Goal: Information Seeking & Learning: Check status

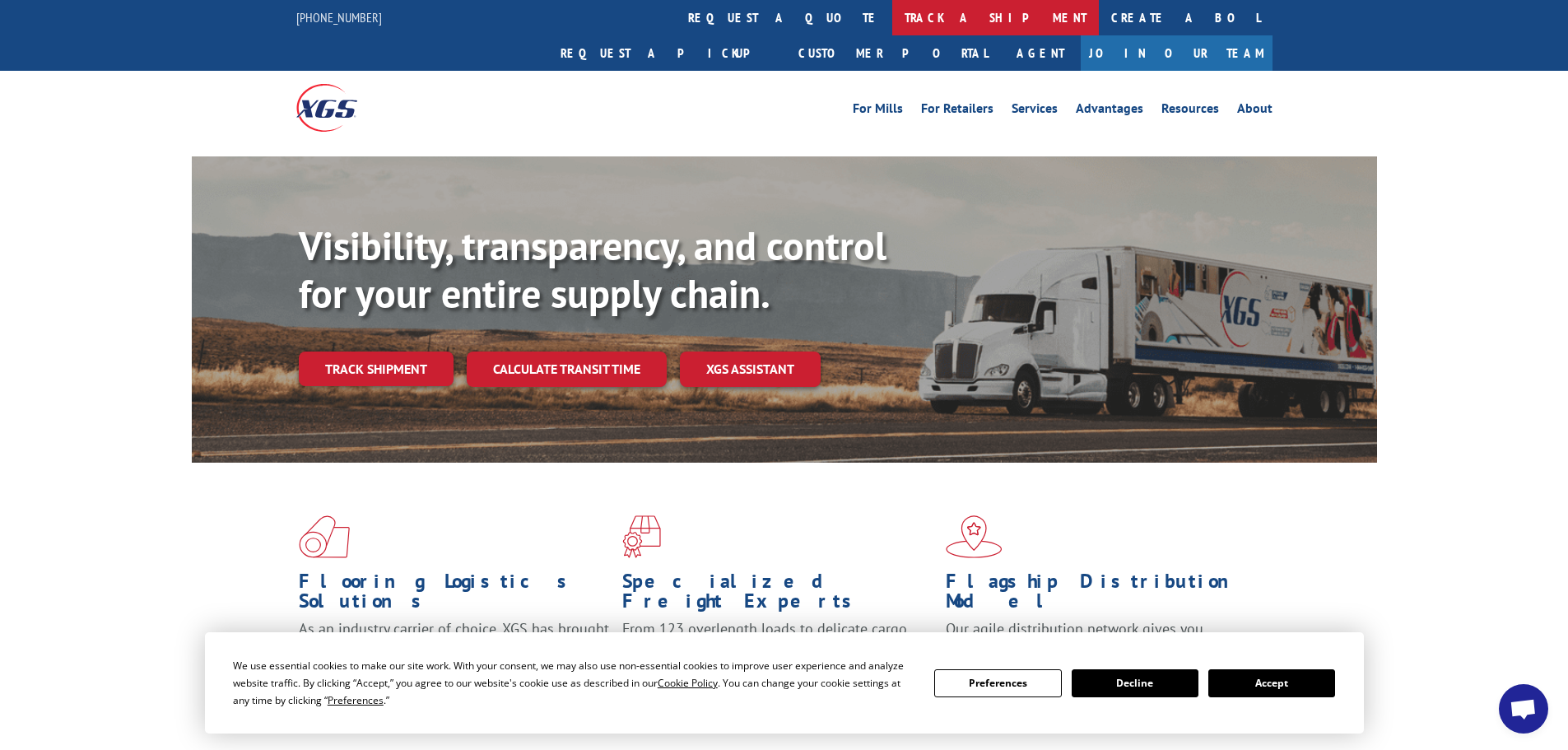
click at [893, 20] on link "track a shipment" at bounding box center [995, 18] width 206 height 36
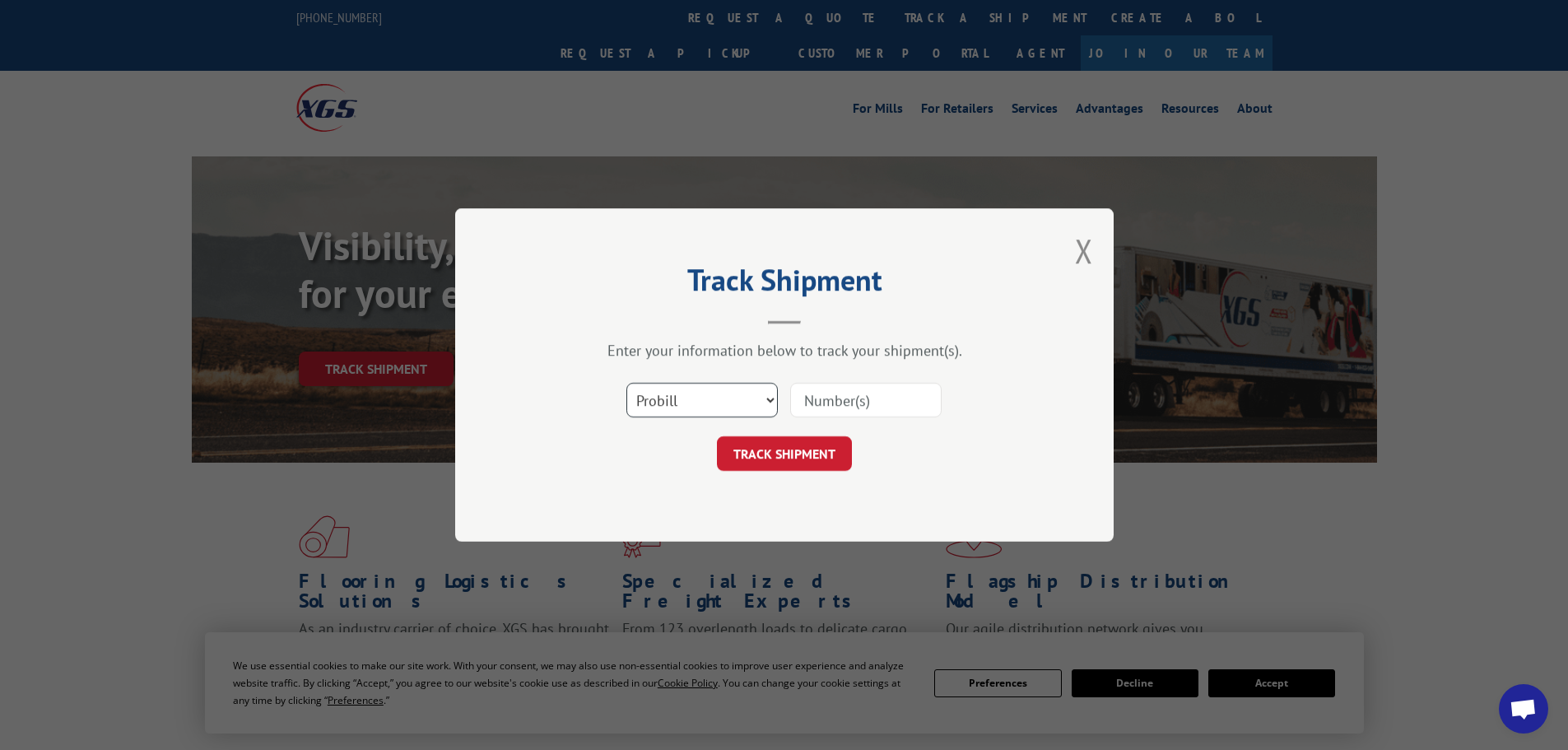
drag, startPoint x: 731, startPoint y: 400, endPoint x: 722, endPoint y: 410, distance: 13.5
click at [731, 402] on select "Select category... Probill BOL PO" at bounding box center [702, 400] width 151 height 35
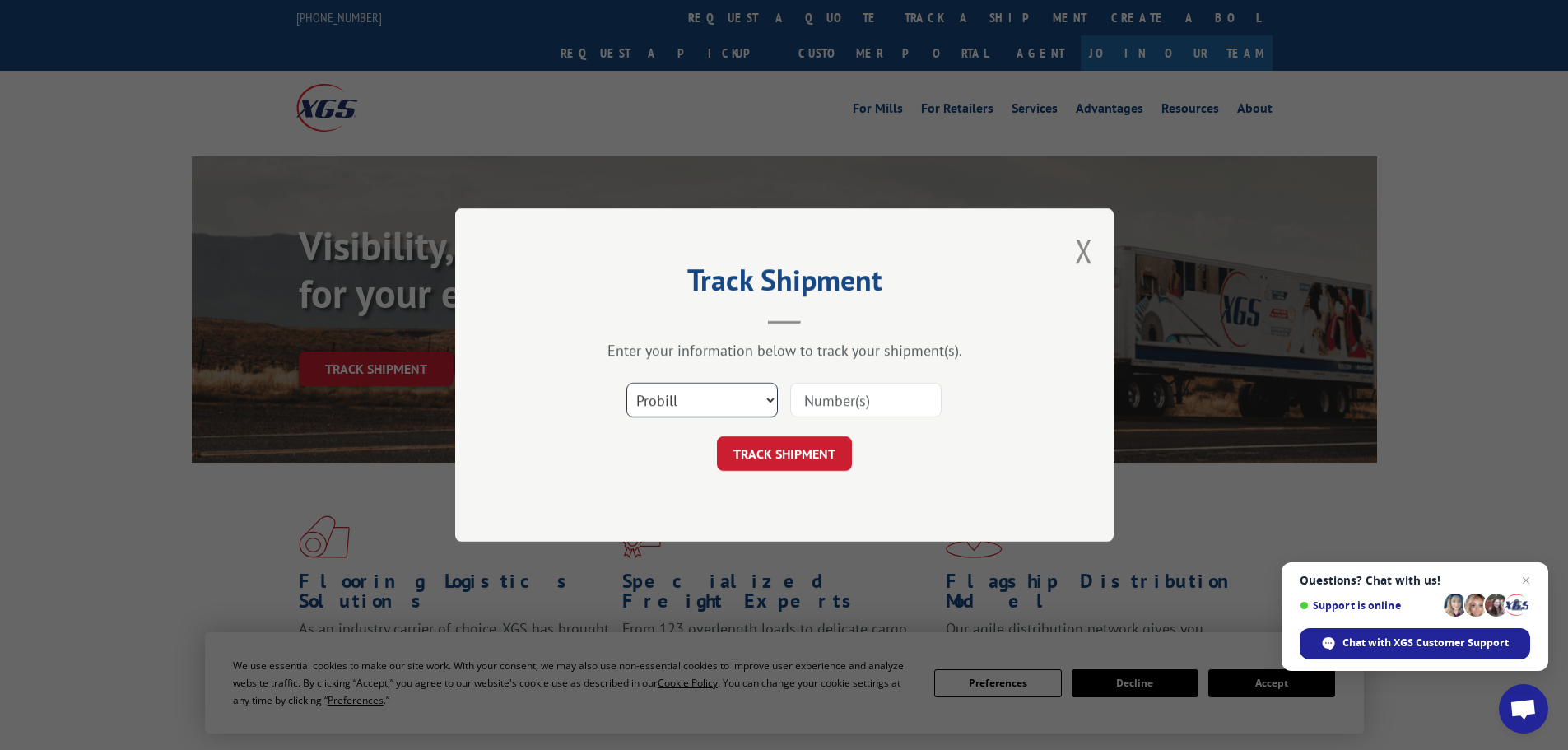
select select "bol"
click at [626, 383] on select "Select category... Probill BOL PO" at bounding box center [702, 400] width 151 height 35
click at [834, 390] on input at bounding box center [865, 400] width 151 height 35
paste input "15472352"
type input "15472352"
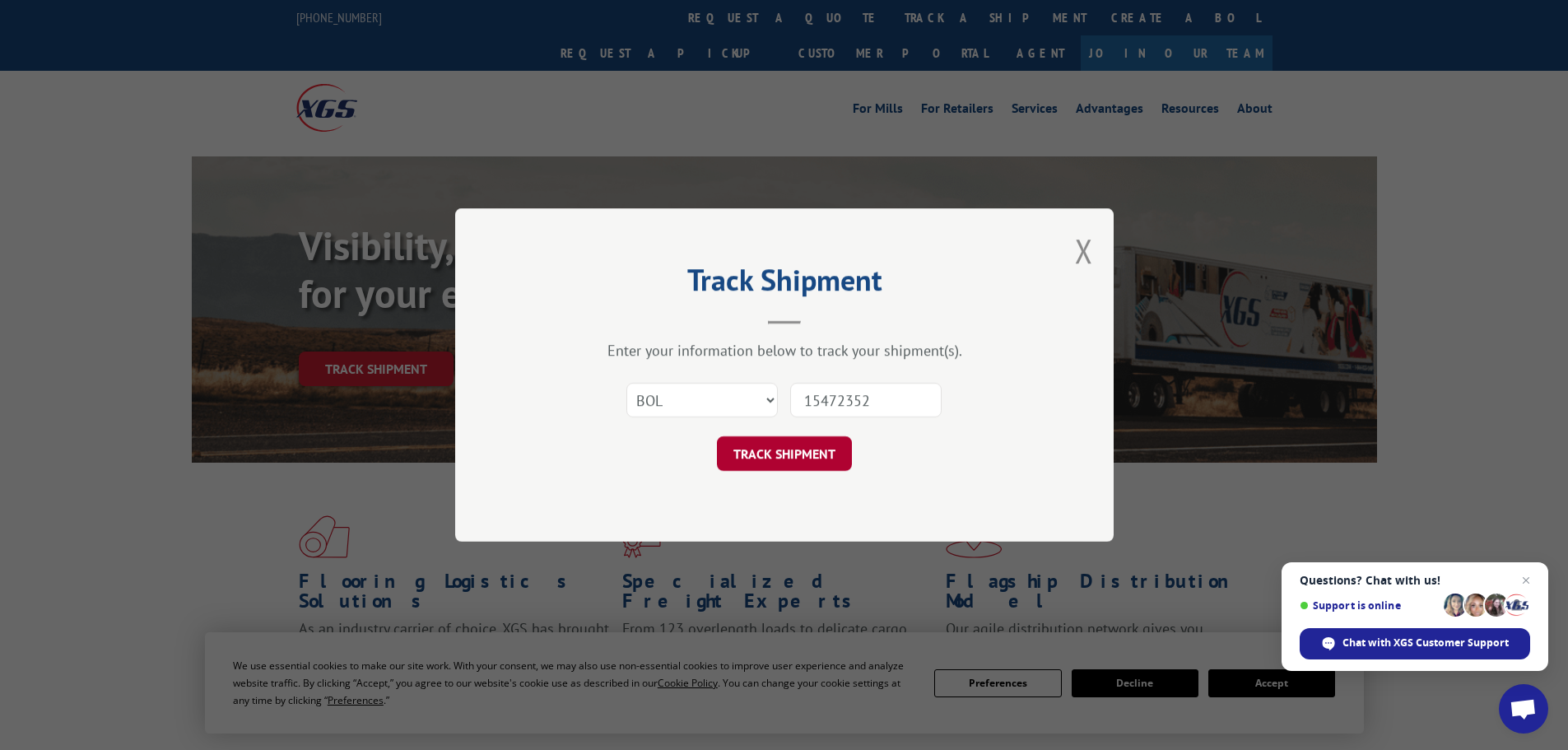
click at [798, 454] on button "TRACK SHIPMENT" at bounding box center [784, 453] width 135 height 35
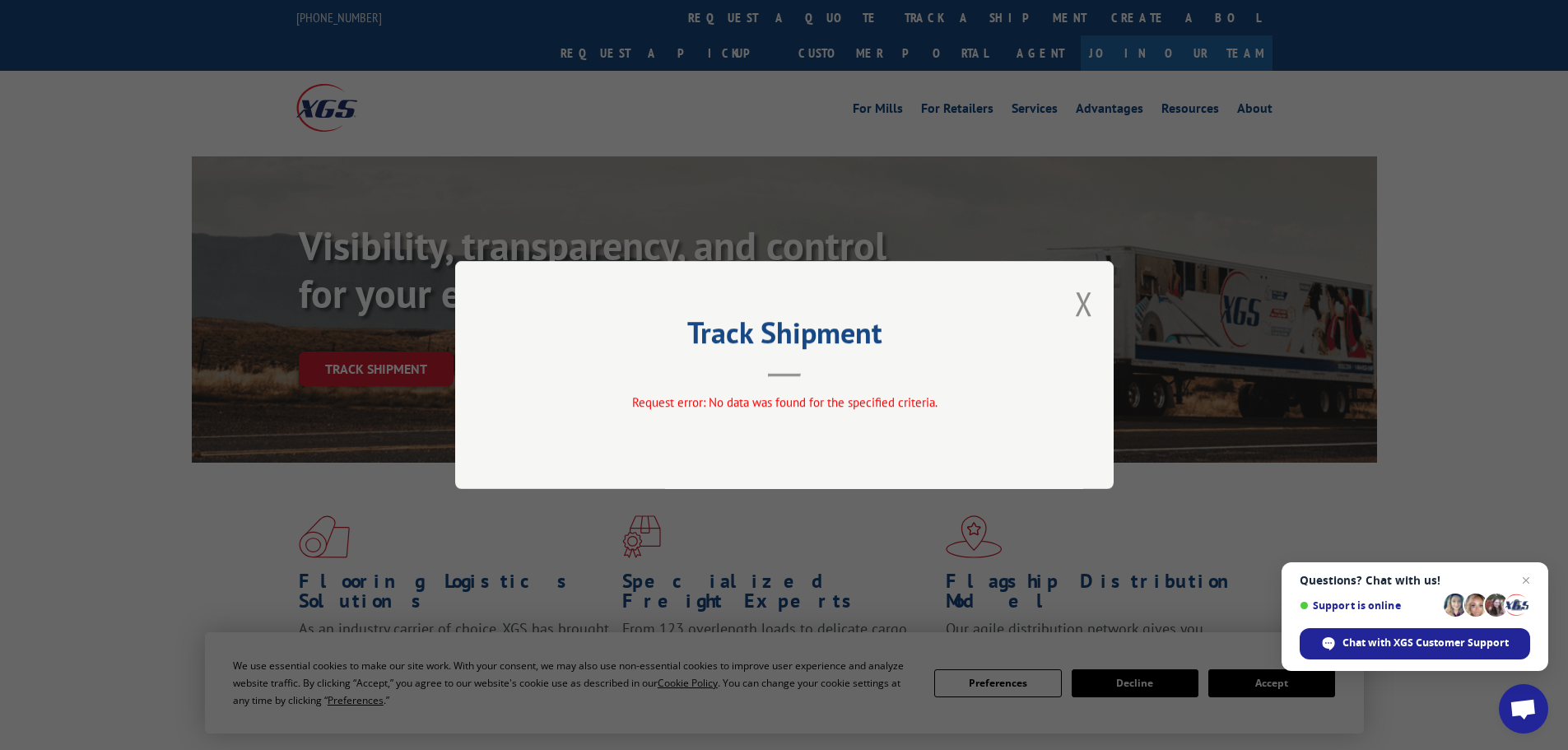
click at [703, 195] on div "Track Shipment Request error: No data was found for the specified criteria." at bounding box center [784, 375] width 1568 height 750
click at [1087, 303] on button "Close modal" at bounding box center [1084, 303] width 18 height 43
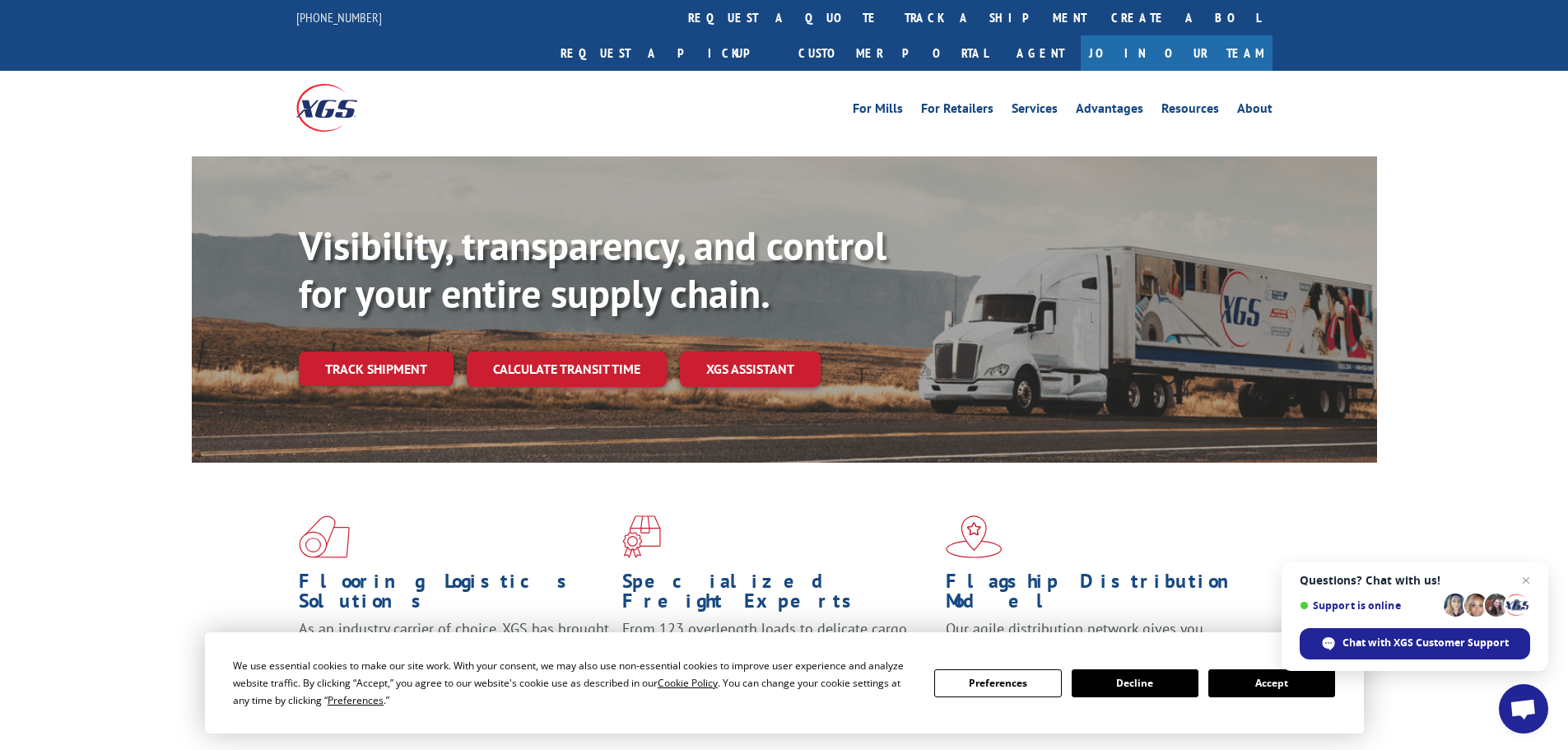
click at [893, 14] on link "track a shipment" at bounding box center [995, 18] width 206 height 36
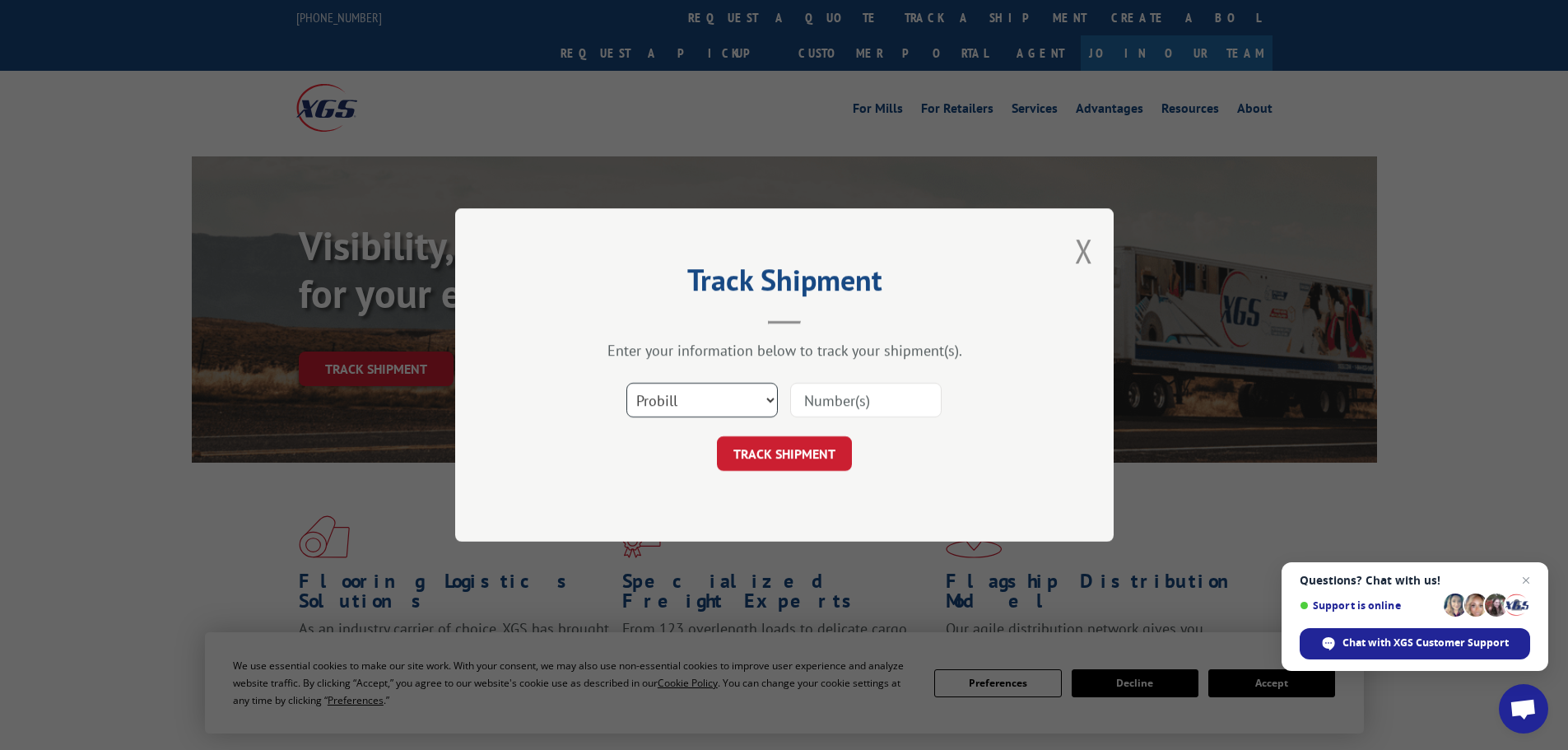
click at [737, 397] on select "Select category... Probill BOL PO" at bounding box center [702, 400] width 151 height 35
select select "bol"
click at [626, 383] on select "Select category... Probill BOL PO" at bounding box center [702, 400] width 151 height 35
click at [832, 392] on input at bounding box center [865, 400] width 151 height 35
paste input "15472352"
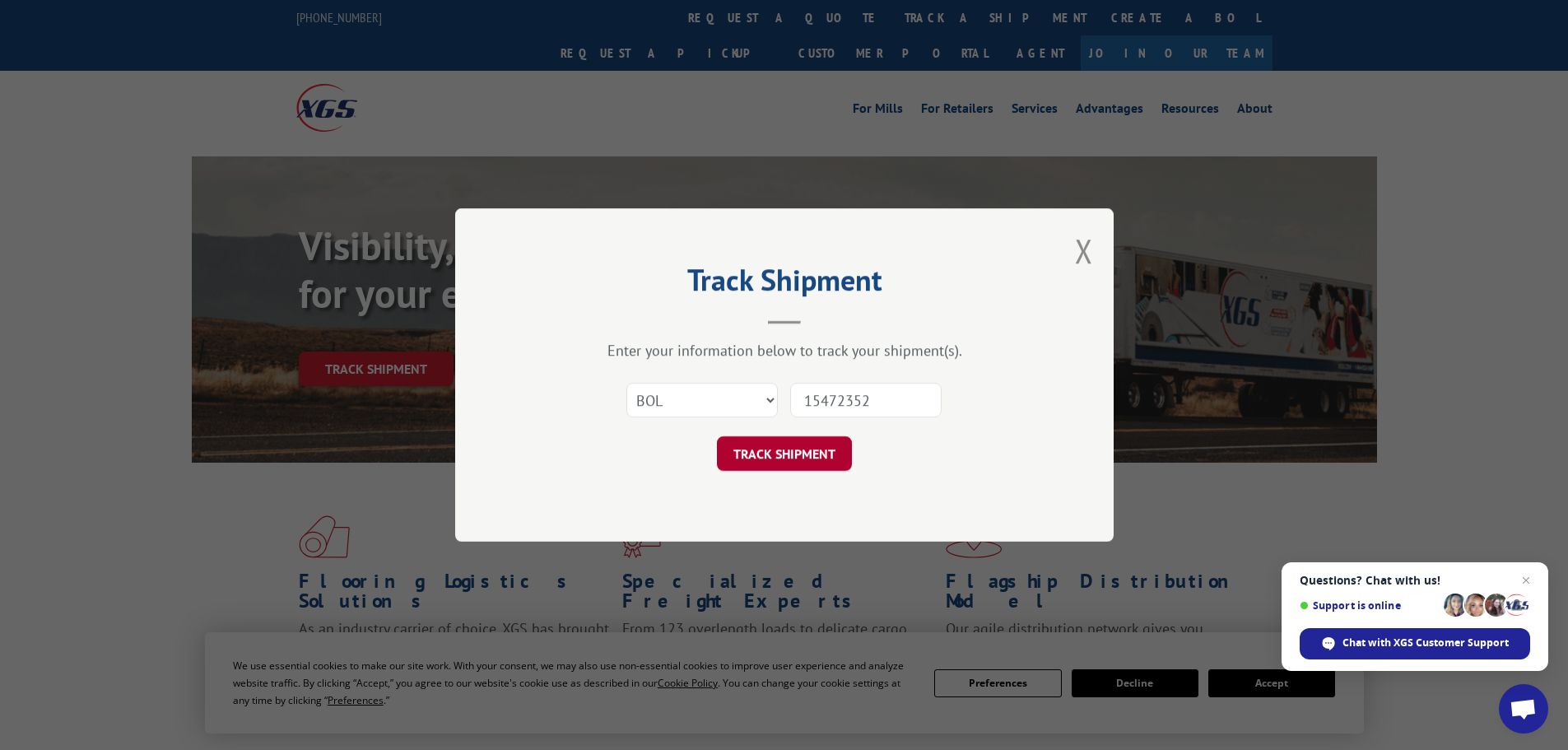
type input "15472352"
click at [817, 445] on button "TRACK SHIPMENT" at bounding box center [784, 453] width 135 height 35
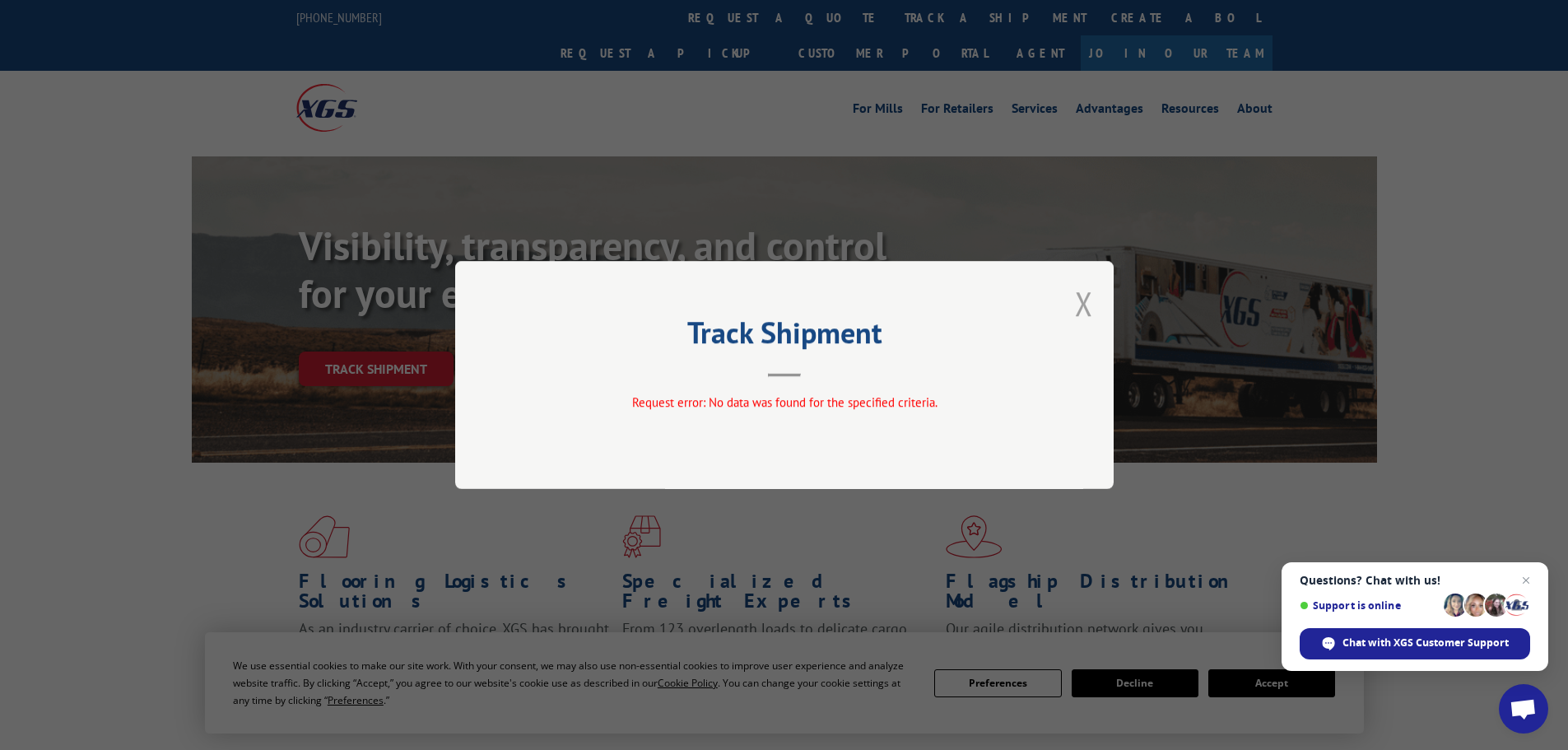
click at [1088, 314] on button "Close modal" at bounding box center [1084, 303] width 18 height 43
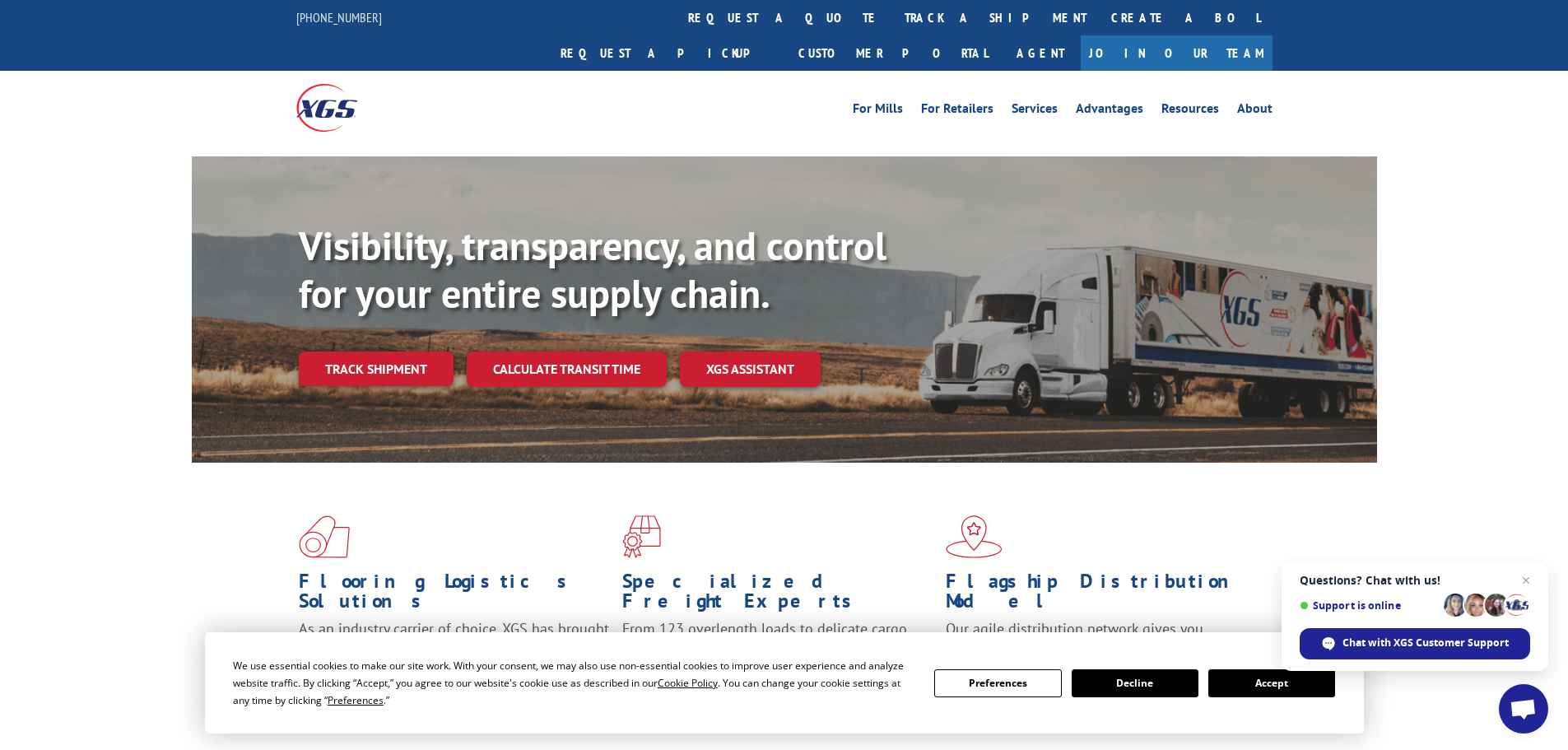
click at [893, 18] on link "track a shipment" at bounding box center [995, 18] width 206 height 36
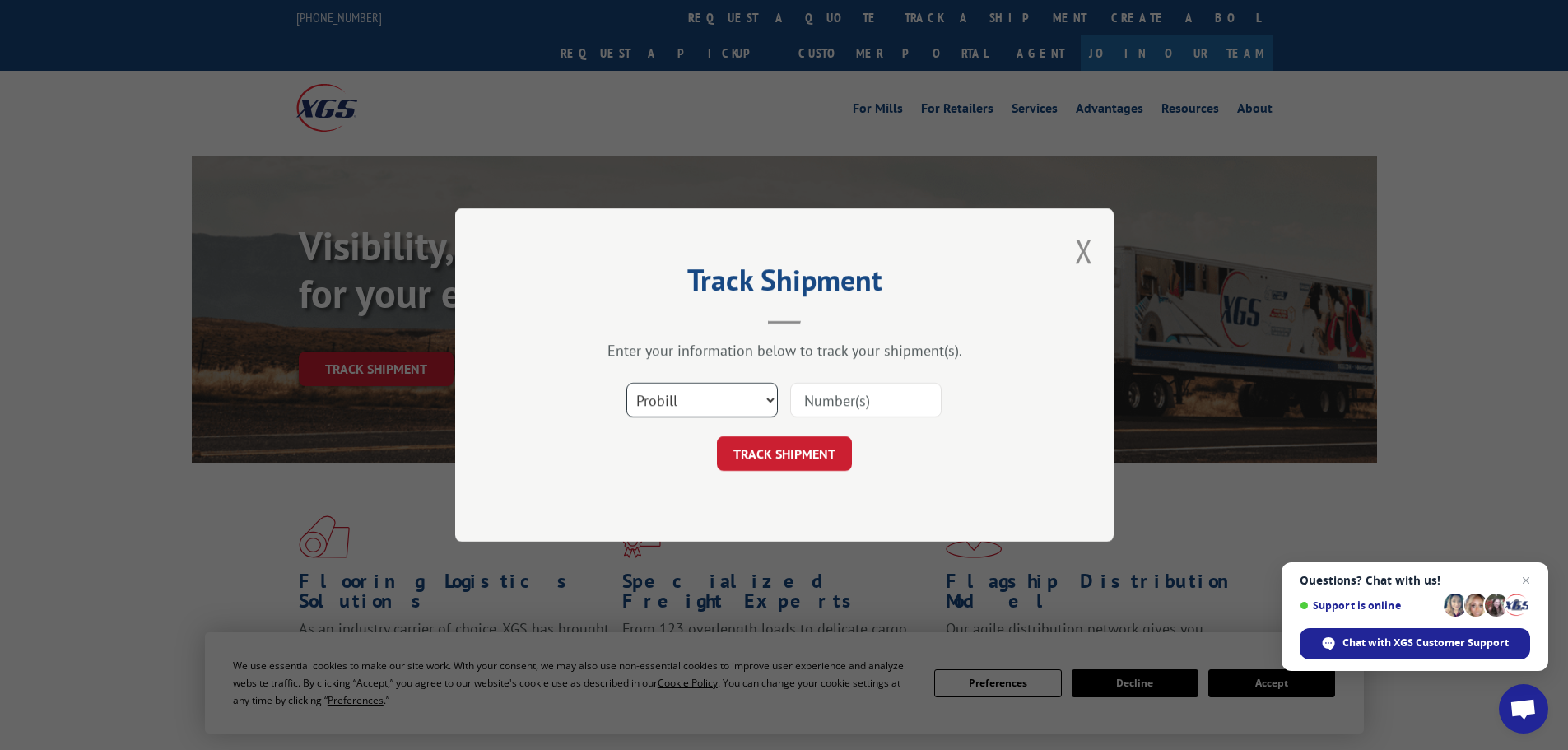
click at [731, 400] on select "Select category... Probill BOL PO" at bounding box center [702, 400] width 151 height 35
click at [626, 383] on select "Select category... Probill BOL PO" at bounding box center [702, 400] width 151 height 35
click at [717, 403] on select "Select category... Probill BOL PO" at bounding box center [702, 400] width 151 height 35
select select "po"
click at [626, 383] on select "Select category... Probill BOL PO" at bounding box center [702, 400] width 151 height 35
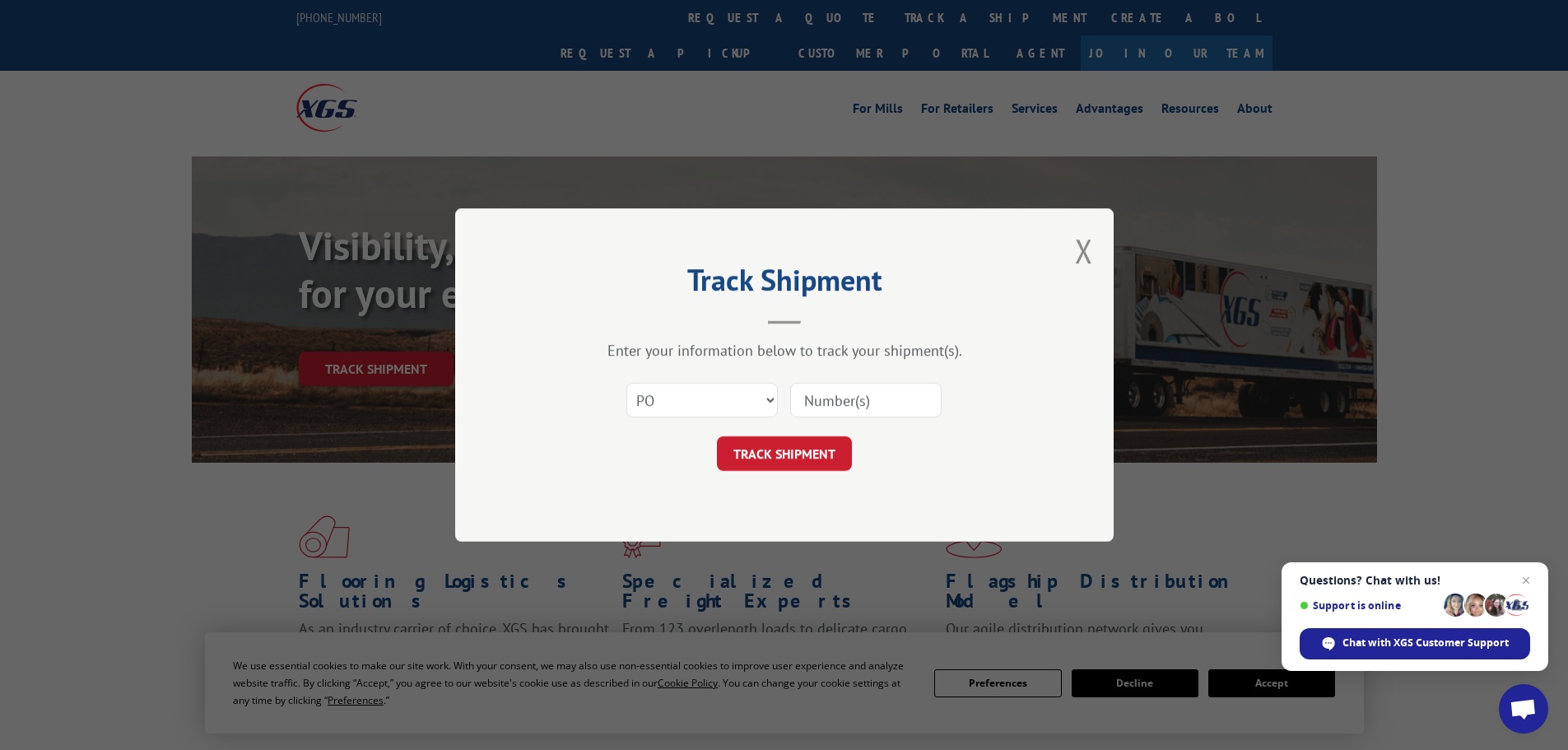
click at [828, 382] on div at bounding box center [865, 400] width 151 height 38
click at [823, 398] on input at bounding box center [865, 400] width 151 height 35
paste input "20543009"
type input "20543009"
click at [803, 464] on button "TRACK SHIPMENT" at bounding box center [784, 453] width 135 height 35
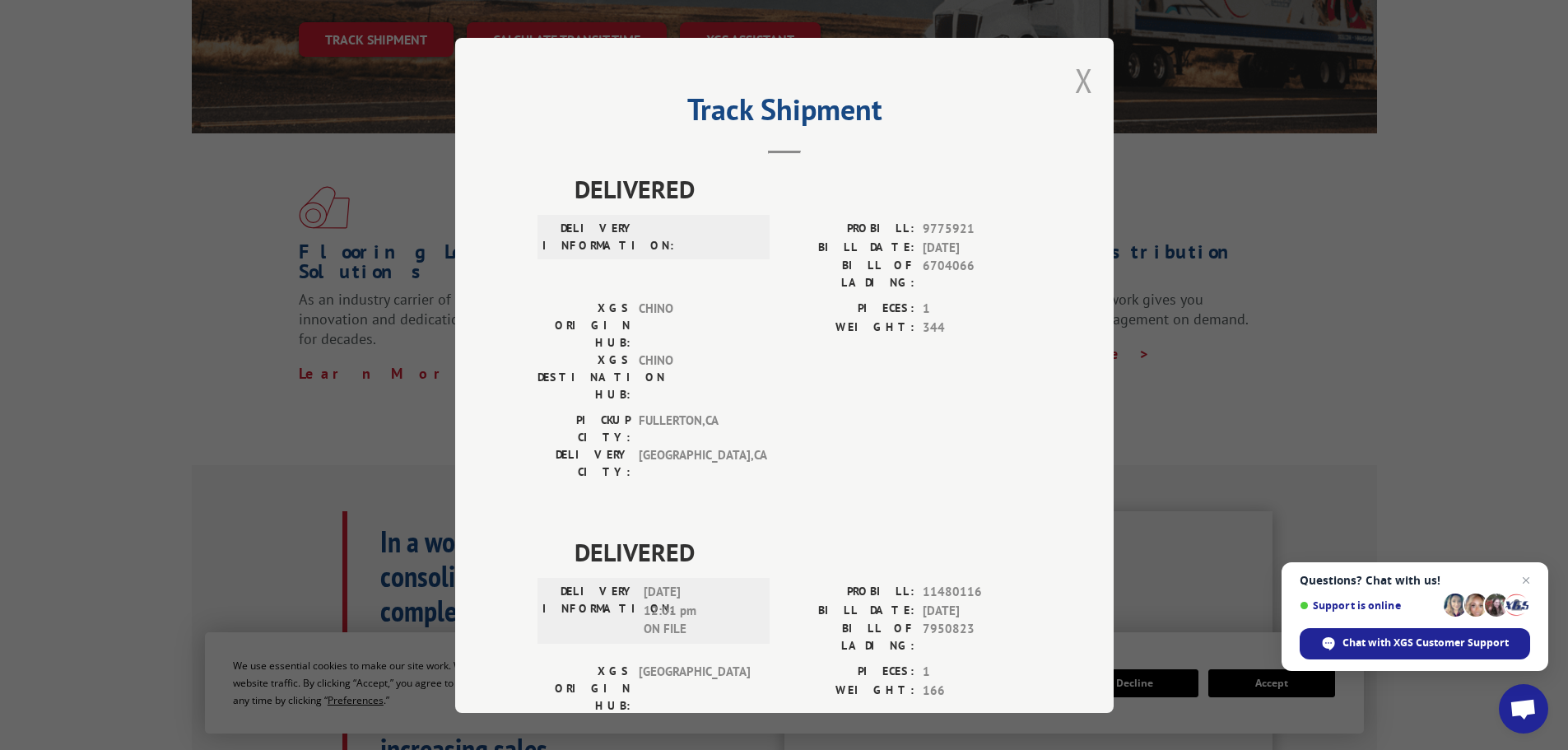
click at [1075, 92] on button "Close modal" at bounding box center [1084, 80] width 18 height 43
